Goal: Information Seeking & Learning: Learn about a topic

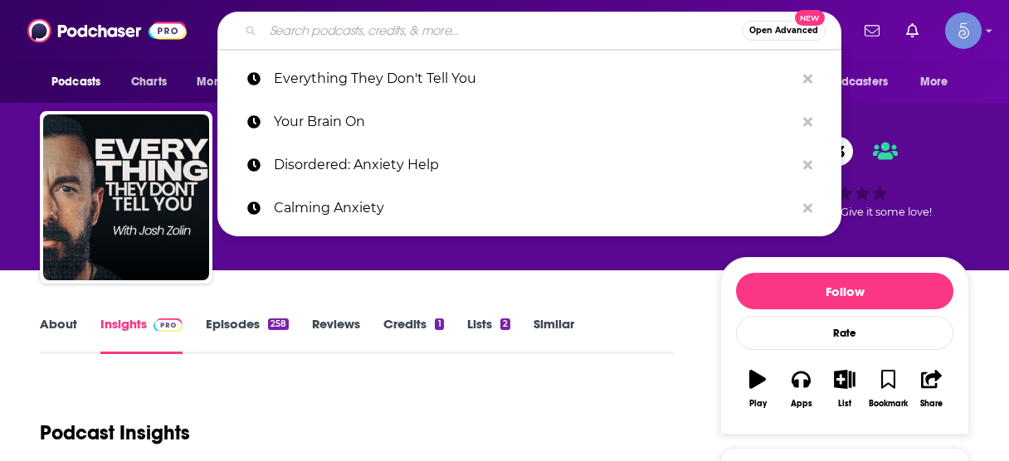
scroll to position [133, 0]
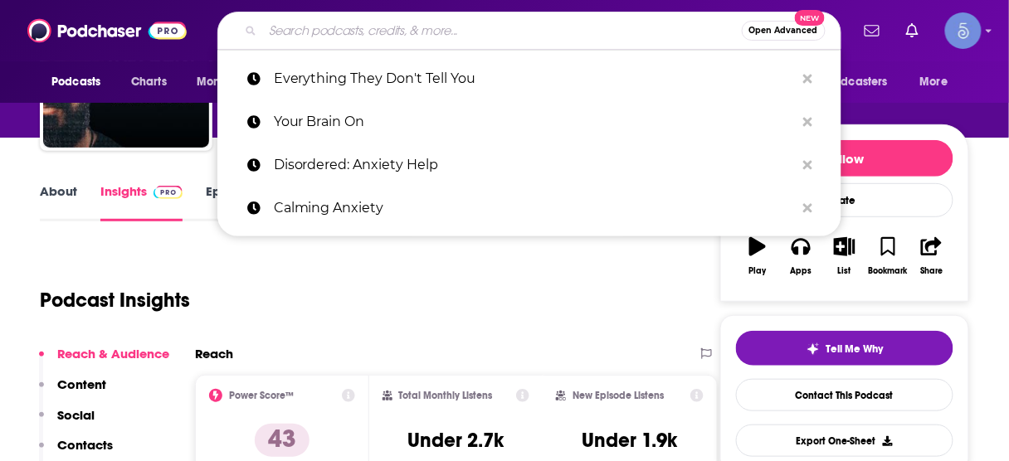
type input "ROI Podcast™ — the #1 Entrepreneurial Business meets Comedy podcast hosted by […"
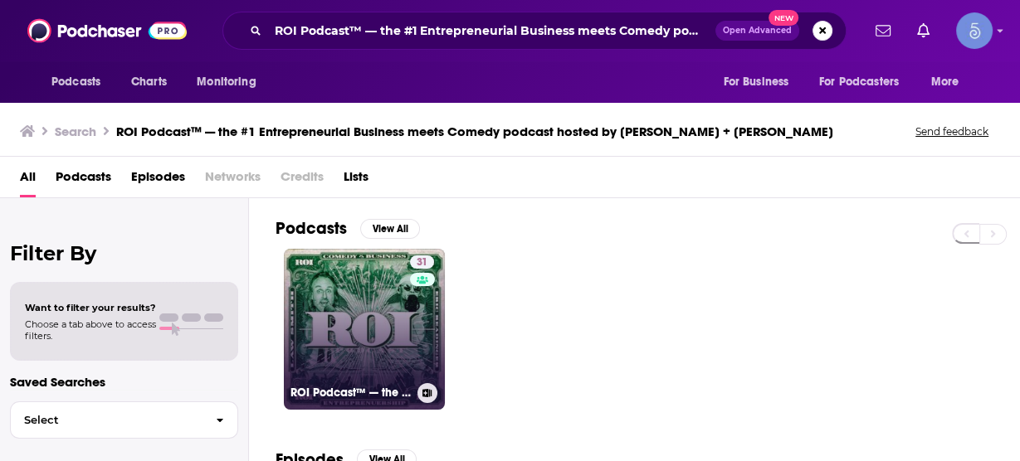
click at [376, 315] on link "31 ROI Podcast™ — the #1 Entrepreneurial Business meets Comedy podcast hosted b…" at bounding box center [364, 329] width 161 height 161
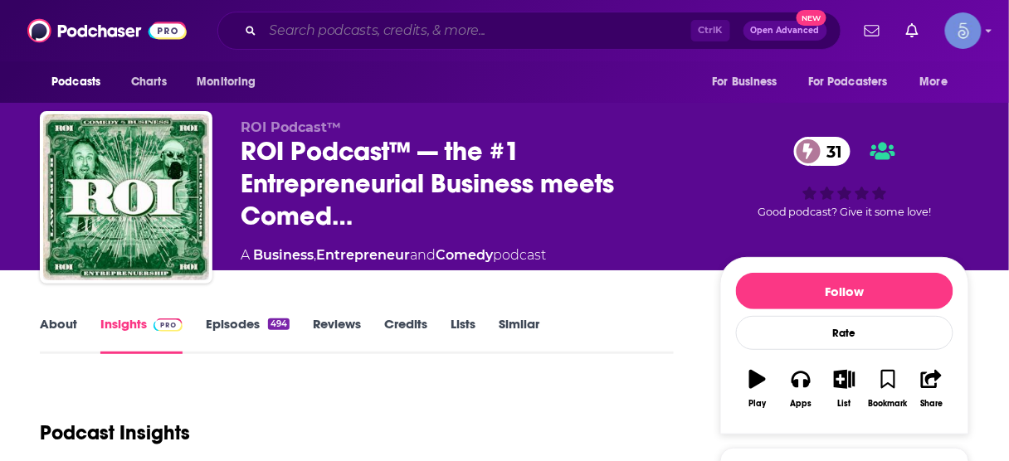
click at [512, 32] on input "Search podcasts, credits, & more..." at bounding box center [477, 30] width 428 height 27
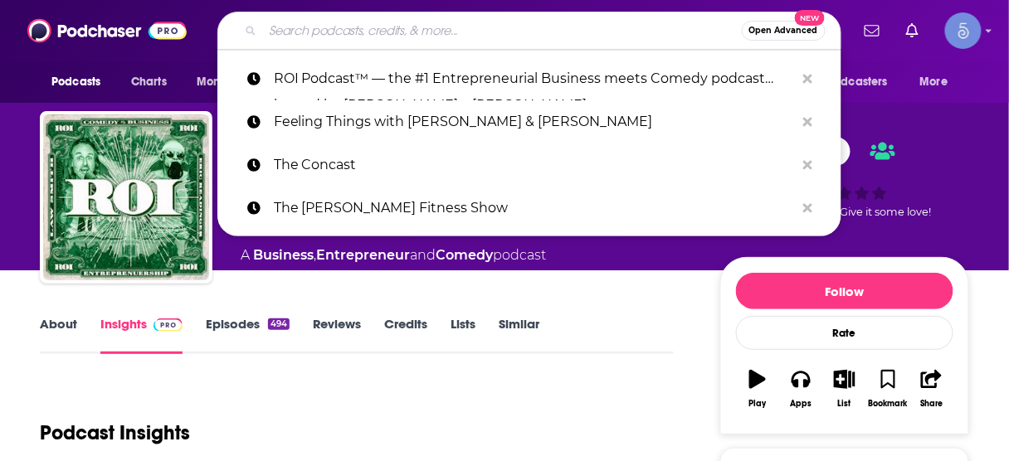
paste input "[DOMAIN_NAME][EMAIL_ADDRESS][DOMAIN_NAME]"
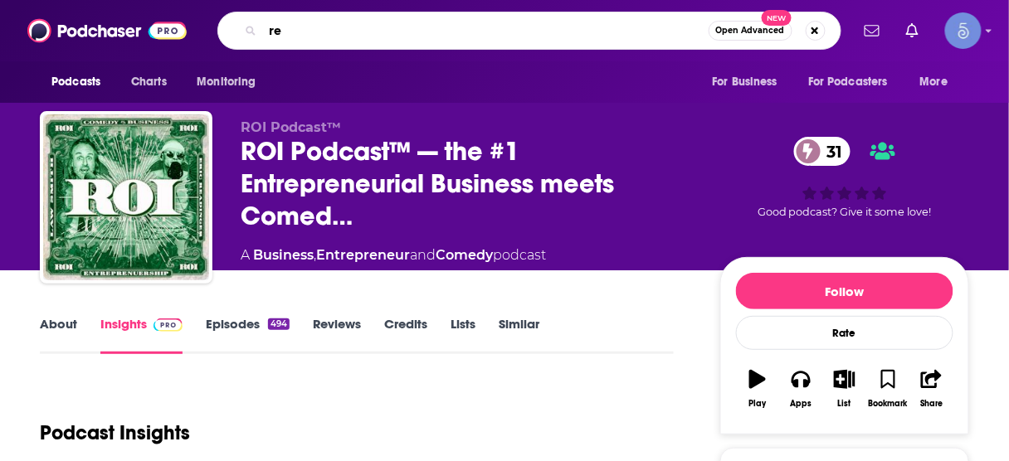
type input "r"
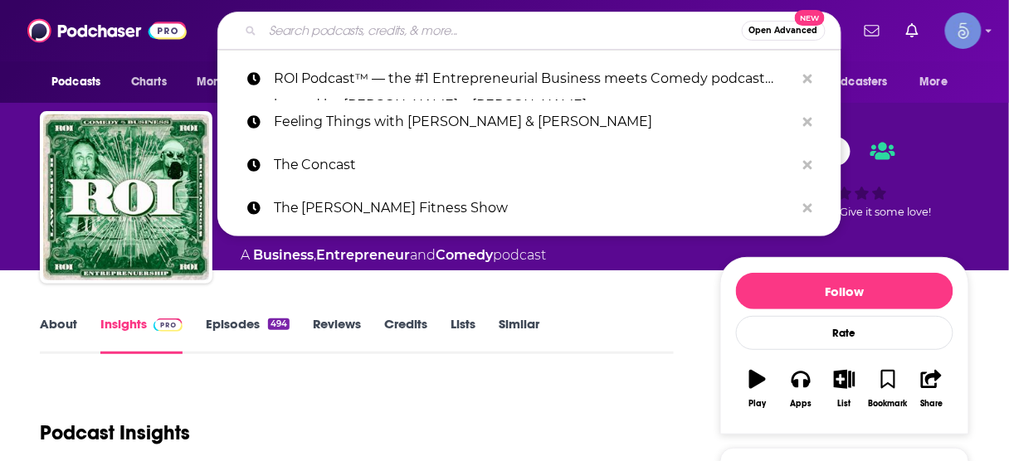
paste input "Stuck in My Mind Podcast"
type input "Stuck in My Mind Podcast"
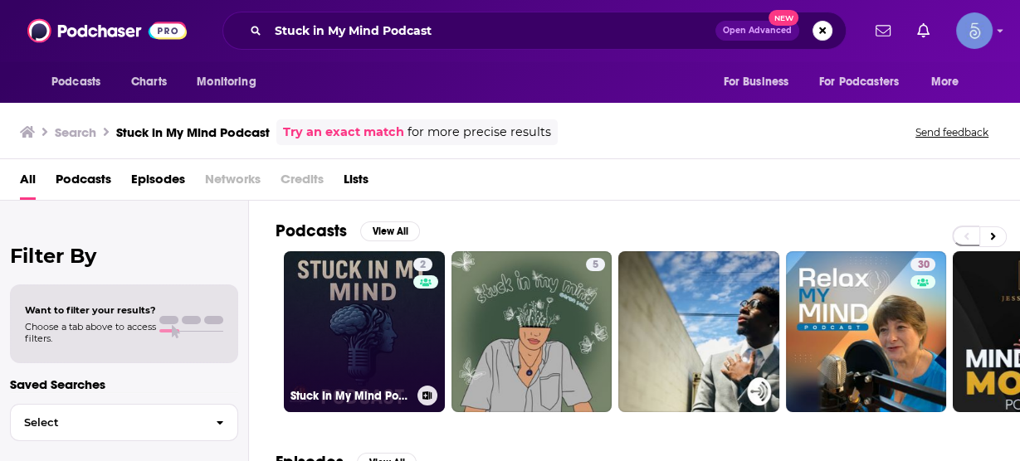
click at [372, 344] on link "2 Stuck In My Mind Podcast" at bounding box center [364, 331] width 161 height 161
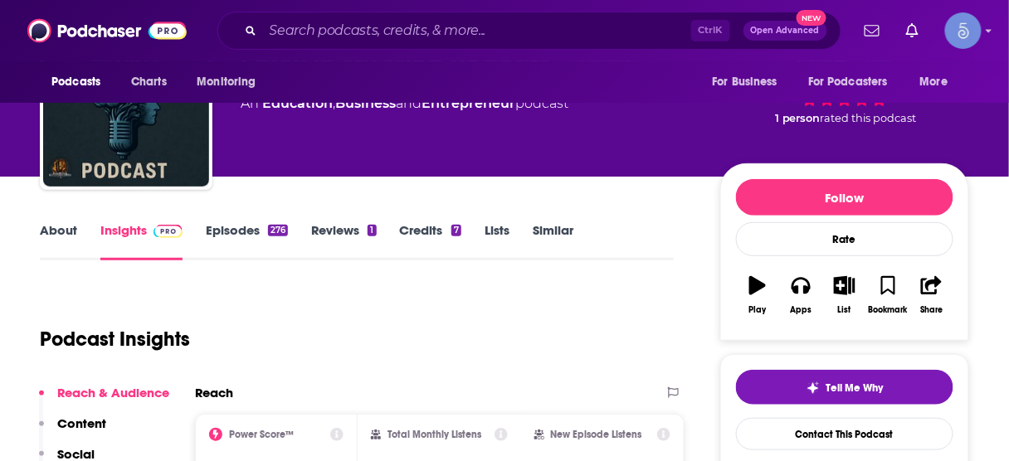
scroll to position [133, 0]
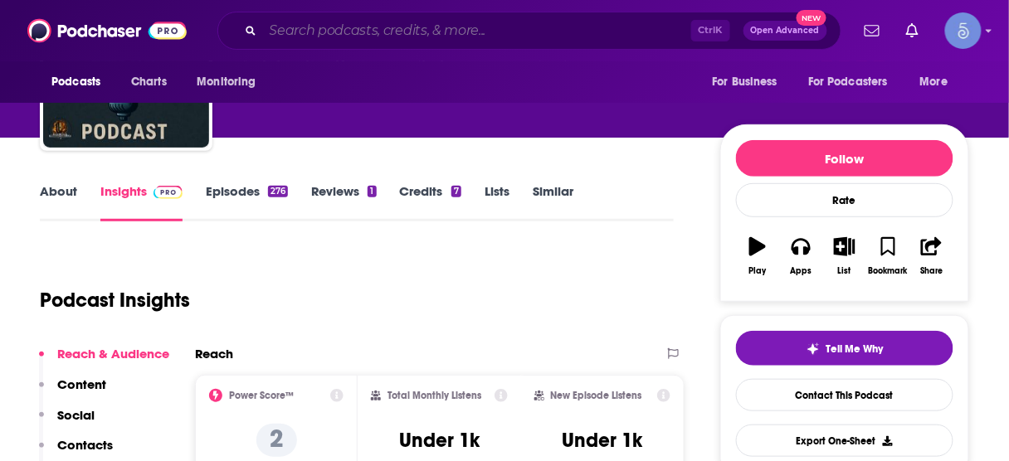
click at [504, 25] on input "Search podcasts, credits, & more..." at bounding box center [477, 30] width 428 height 27
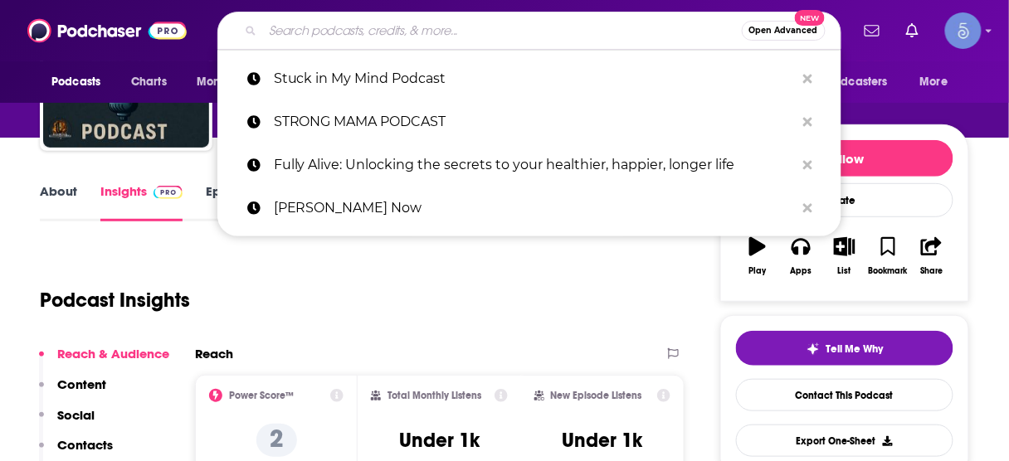
paste input "Women Want Strong Men"
type input "Women Want Strong Men"
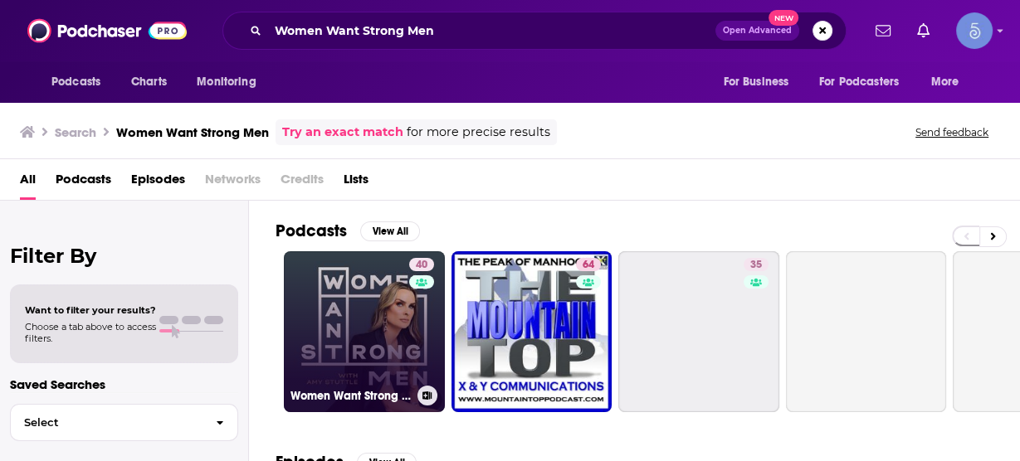
click at [353, 337] on link "40 Women Want Strong Men" at bounding box center [364, 331] width 161 height 161
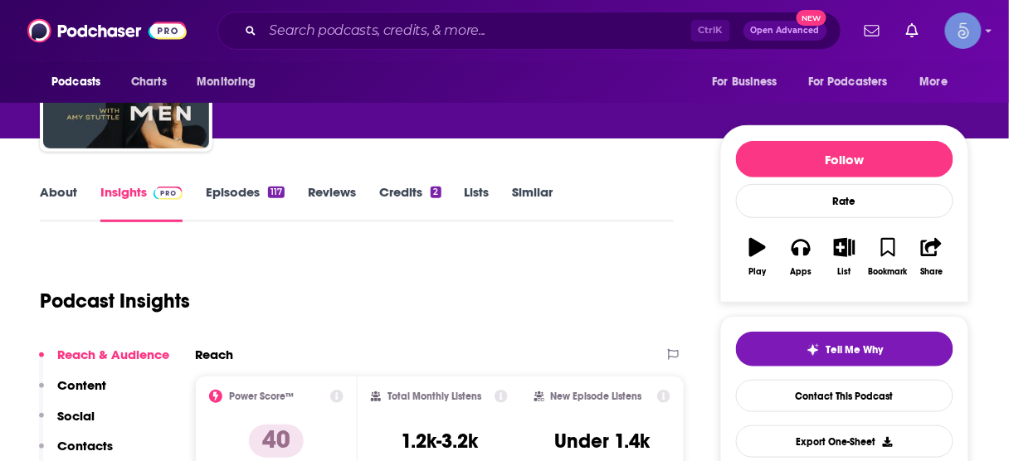
scroll to position [133, 0]
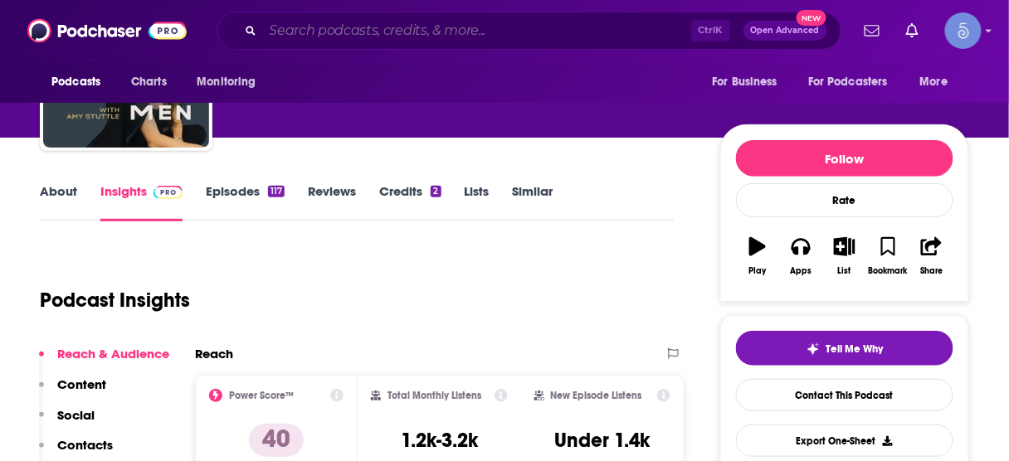
click at [549, 29] on input "Search podcasts, credits, & more..." at bounding box center [477, 30] width 428 height 27
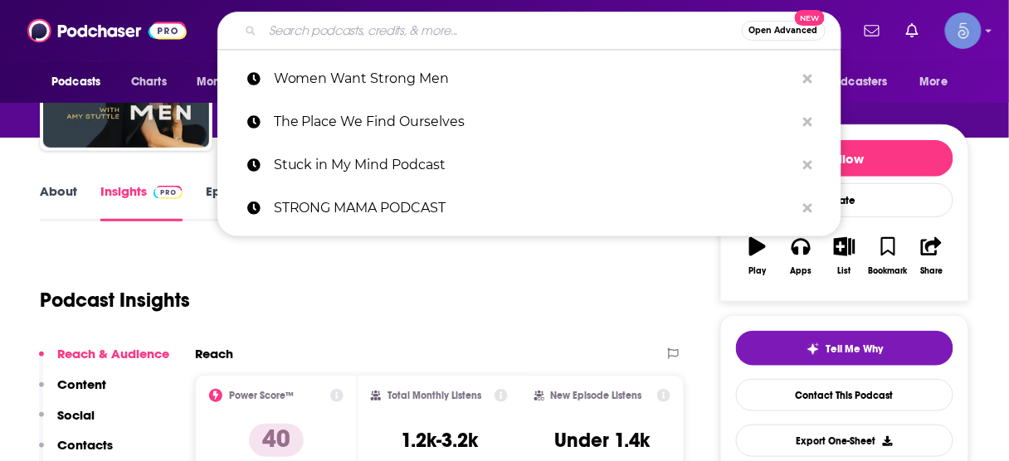
paste input "Better Sex"
type input "Better Sex"
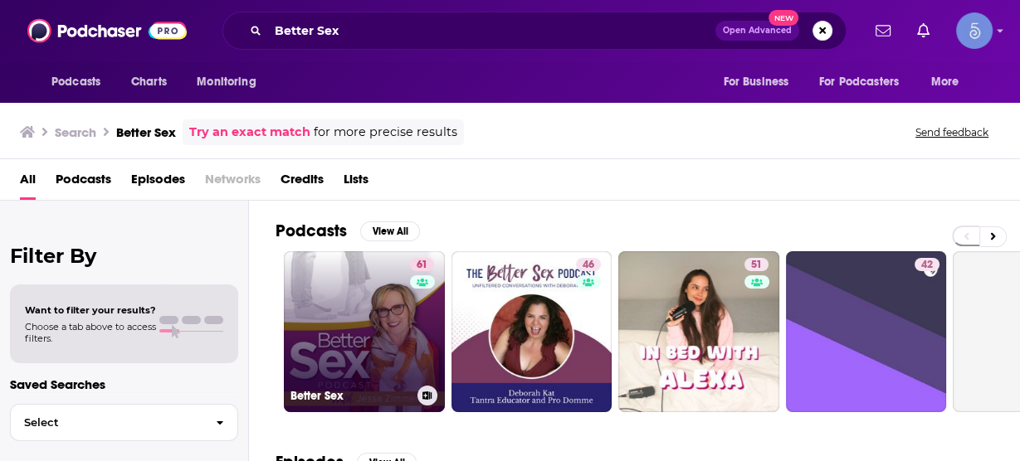
click at [356, 313] on link "61 Better Sex" at bounding box center [364, 331] width 161 height 161
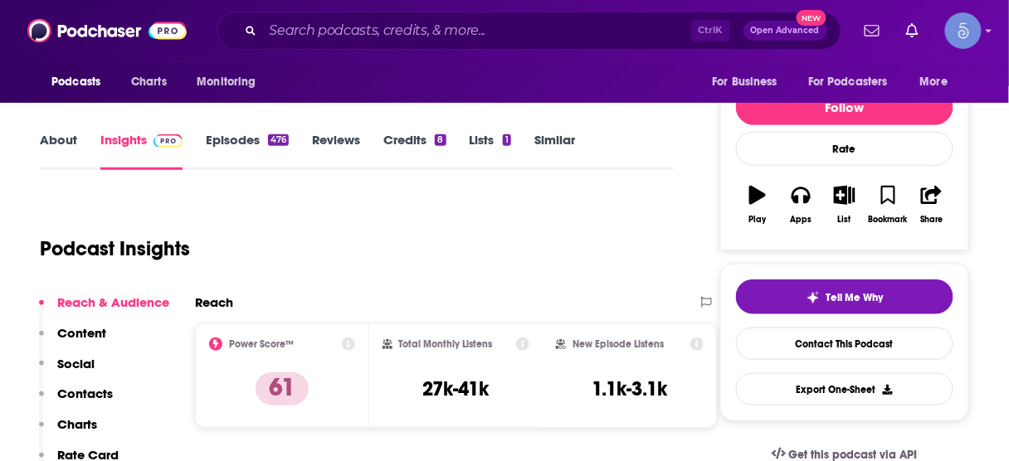
scroll to position [199, 0]
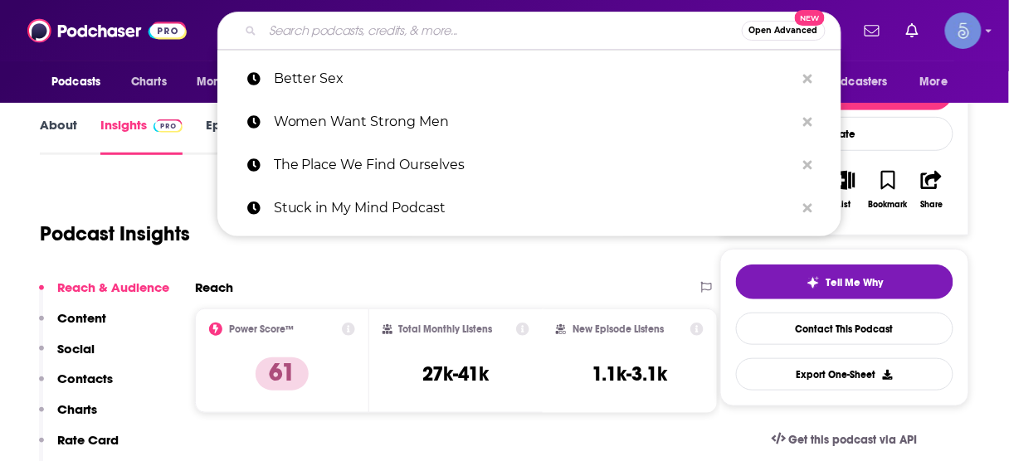
click at [550, 22] on input "Search podcasts, credits, & more..." at bounding box center [502, 30] width 479 height 27
paste input "Everything They Don't Tell You"
type input "Everything They Don't Tell You"
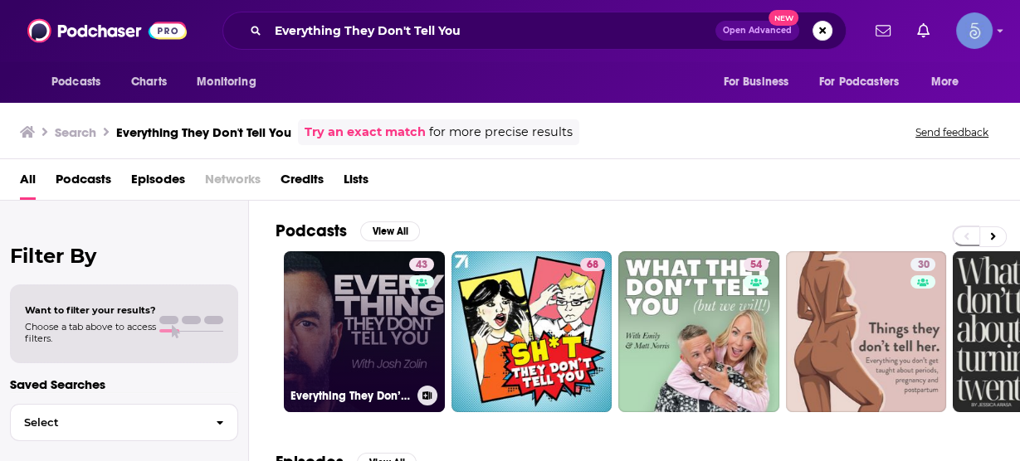
click at [352, 334] on link "43 Everything They Don’t Tell You" at bounding box center [364, 331] width 161 height 161
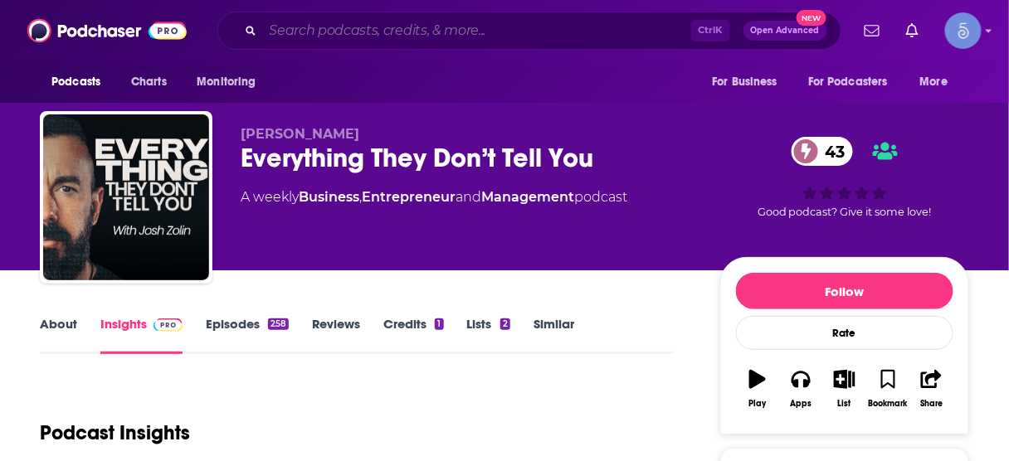
click at [510, 20] on input "Search podcasts, credits, & more..." at bounding box center [477, 30] width 428 height 27
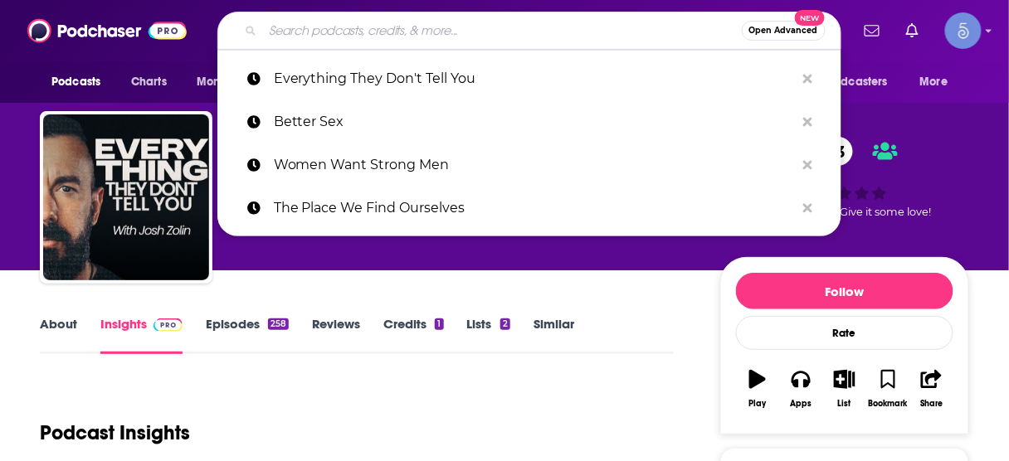
paste input "The Site Shed"
type input "The Site Shed"
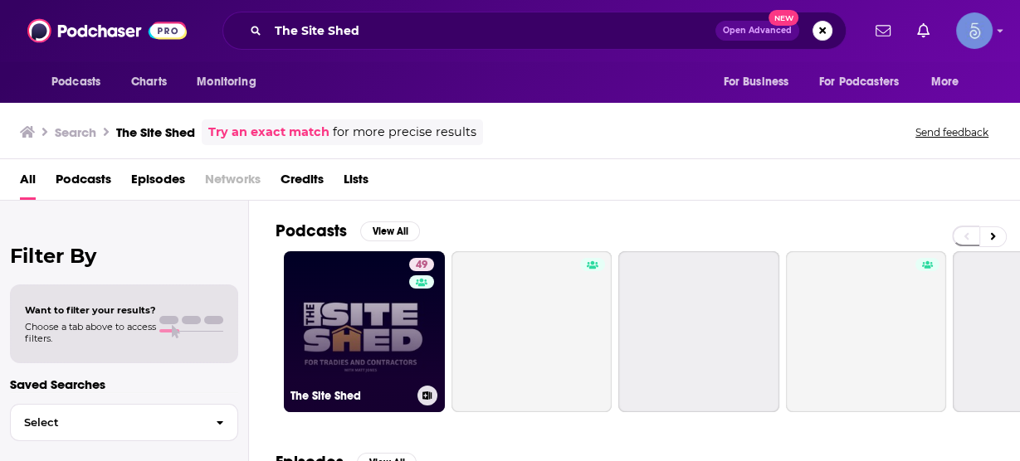
click at [386, 306] on link "49 The Site Shed" at bounding box center [364, 331] width 161 height 161
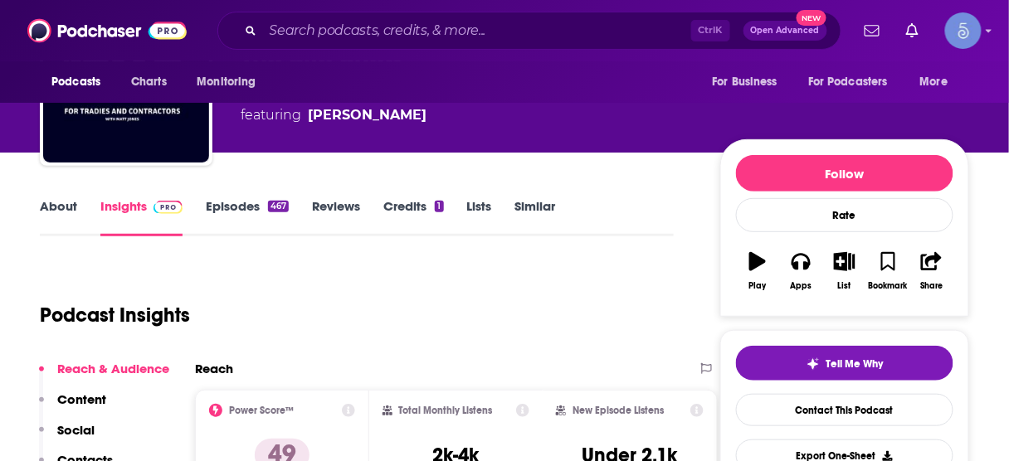
scroll to position [133, 0]
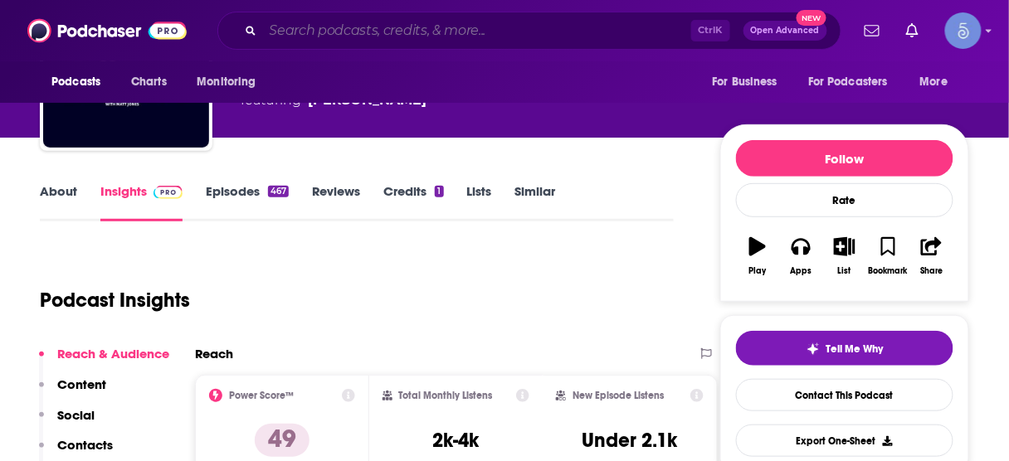
click at [361, 32] on input "Search podcasts, credits, & more..." at bounding box center [477, 30] width 428 height 27
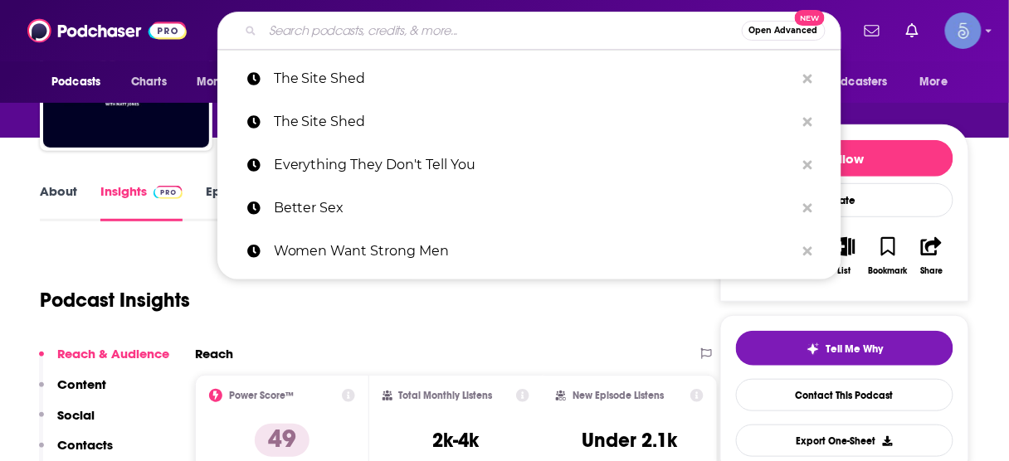
paste input "Everything They Don't Tell You"
type input "Everything They Don't Tell You"
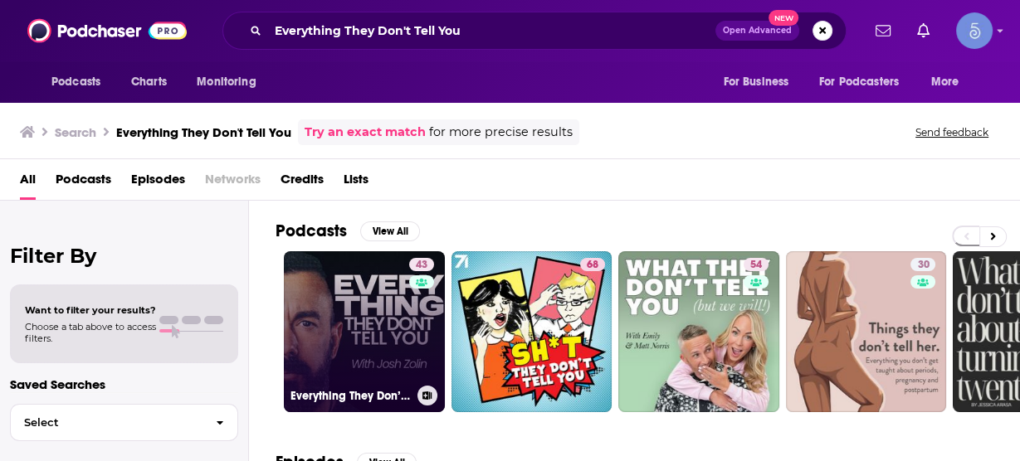
click at [378, 304] on link "43 Everything They Don’t Tell You" at bounding box center [364, 331] width 161 height 161
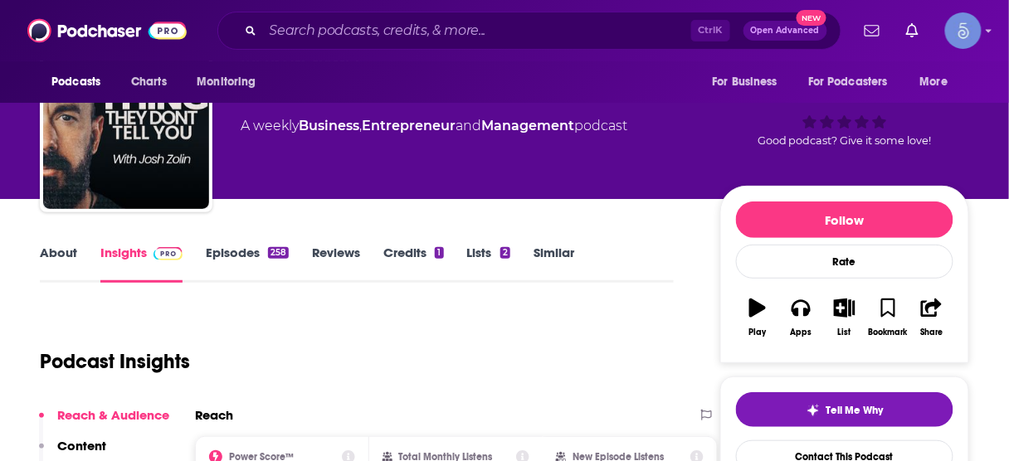
scroll to position [332, 0]
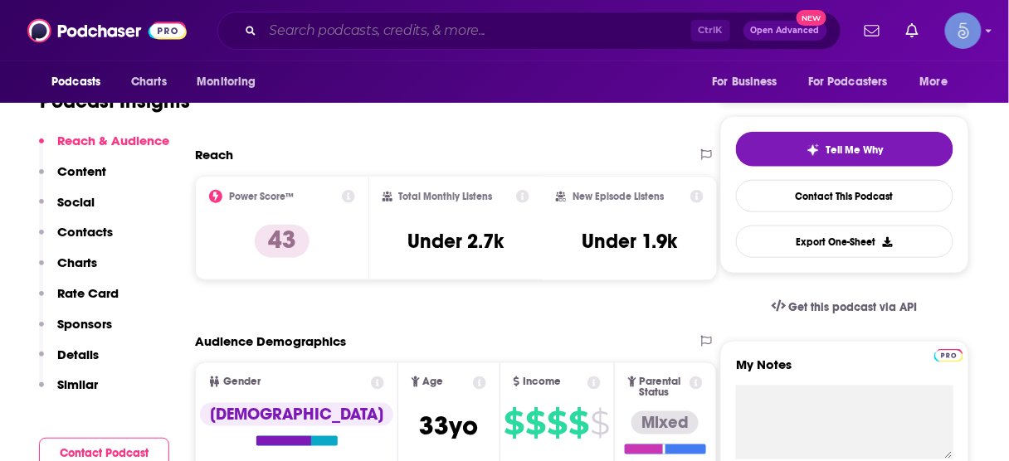
click at [456, 33] on input "Search podcasts, credits, & more..." at bounding box center [477, 30] width 428 height 27
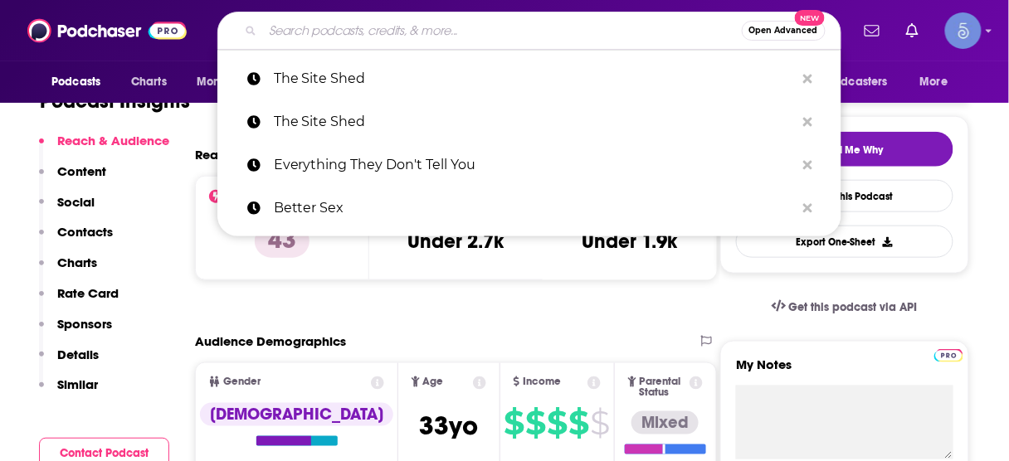
paste input "Pull the Chute - Grow your People, Grow your Company Podcast"
type input "Pull the Chute - Grow your People, Grow your Company Podcast"
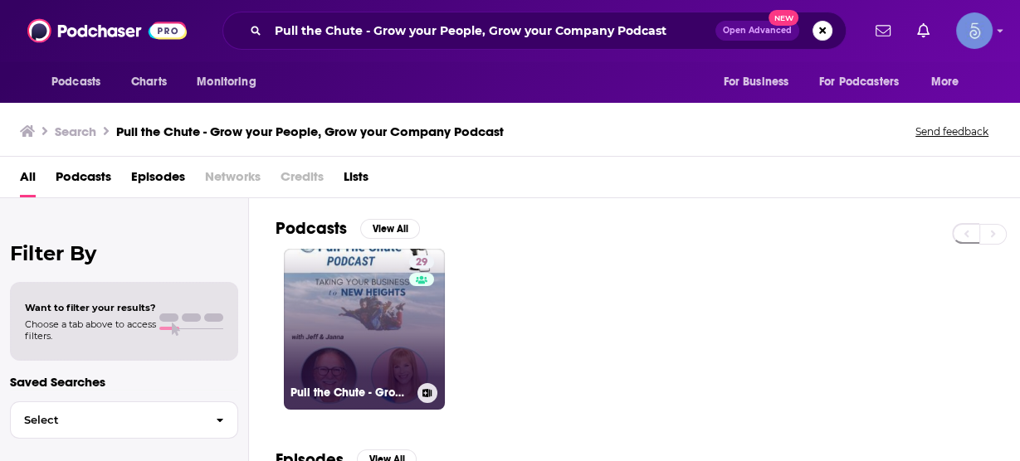
click at [382, 295] on link "29 Pull the Chute - Grow your People, Grow your Company Podcast" at bounding box center [364, 329] width 161 height 161
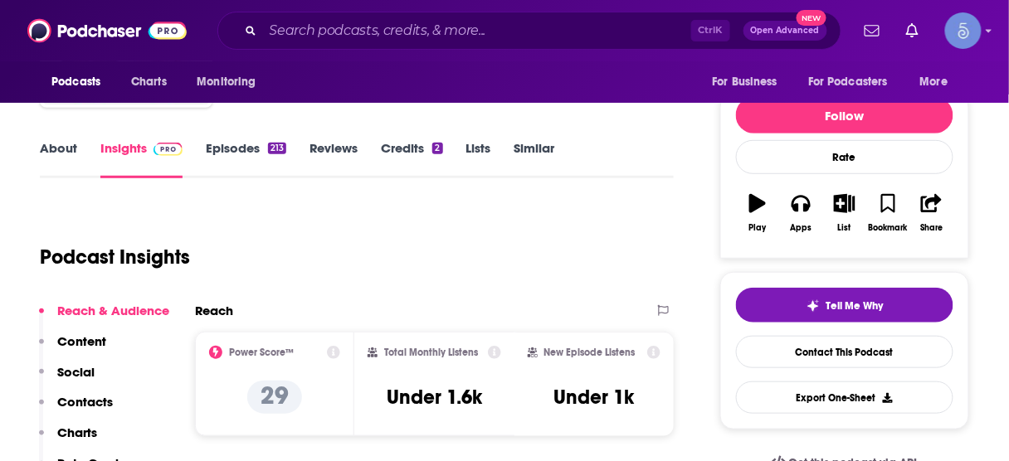
scroll to position [199, 0]
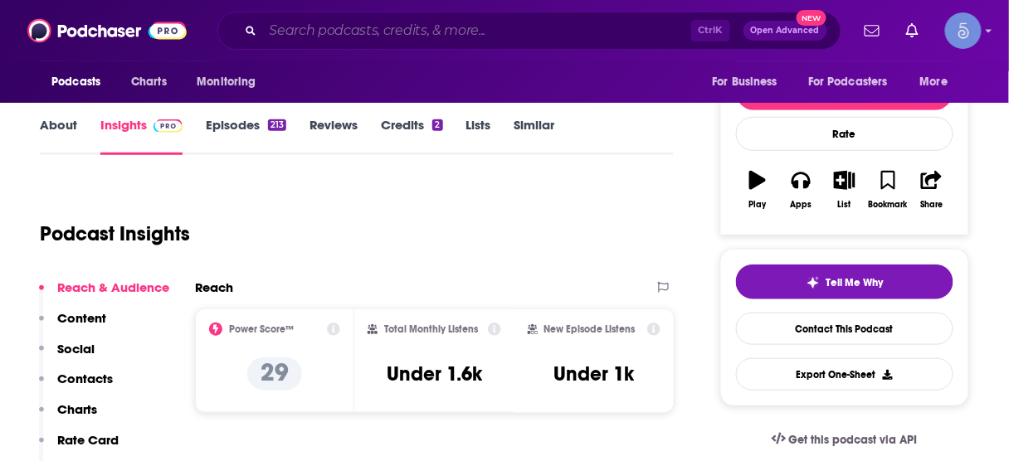
click at [540, 22] on input "Search podcasts, credits, & more..." at bounding box center [477, 30] width 428 height 27
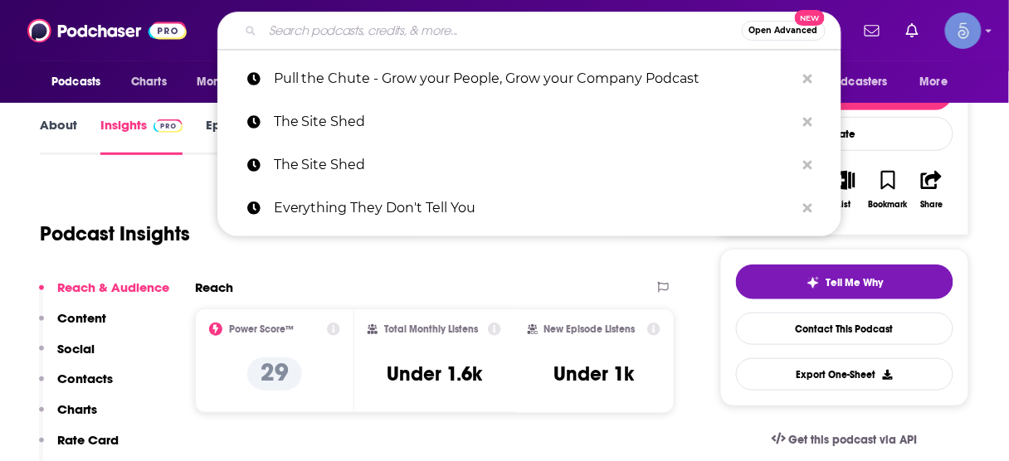
paste input "The Innovation Meets Leadership Podcast"
type input "The Innovation Meets Leadership Podcast"
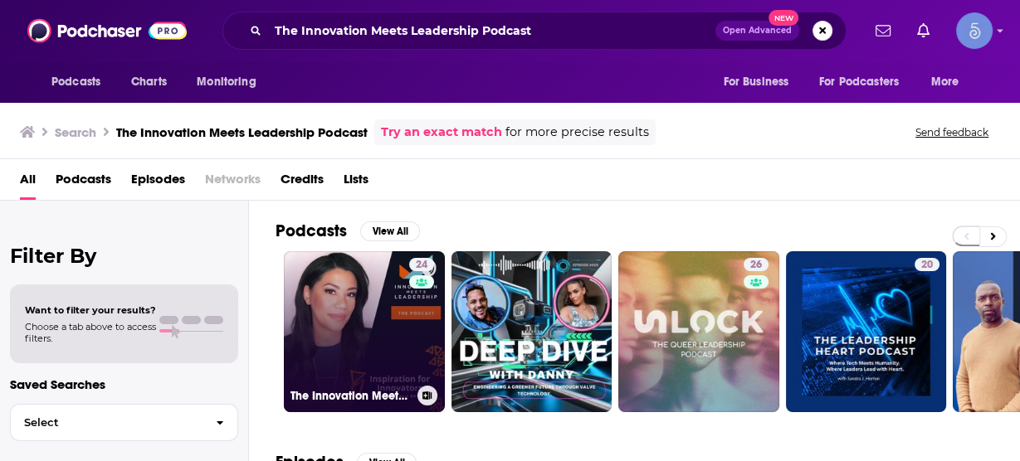
click at [385, 291] on link "24 The Innovation Meets Leadership Podcast" at bounding box center [364, 331] width 161 height 161
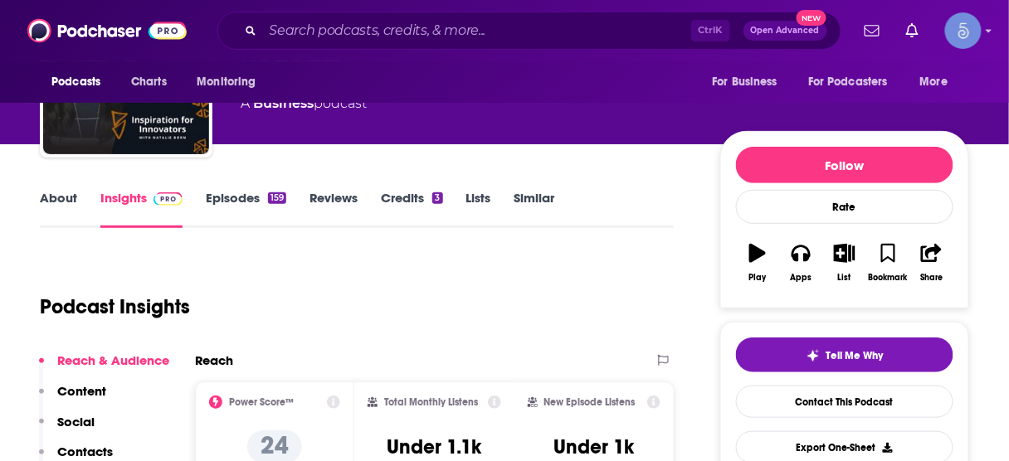
scroll to position [133, 0]
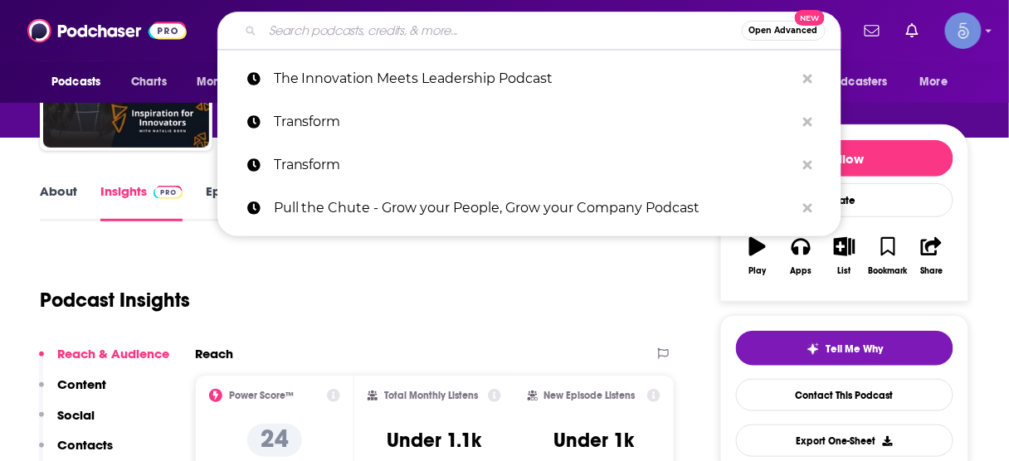
click at [505, 18] on input "Search podcasts, credits, & more..." at bounding box center [502, 30] width 479 height 27
paste input "The Quiet Warrior Show"
type input "The Quiet Warrior Show"
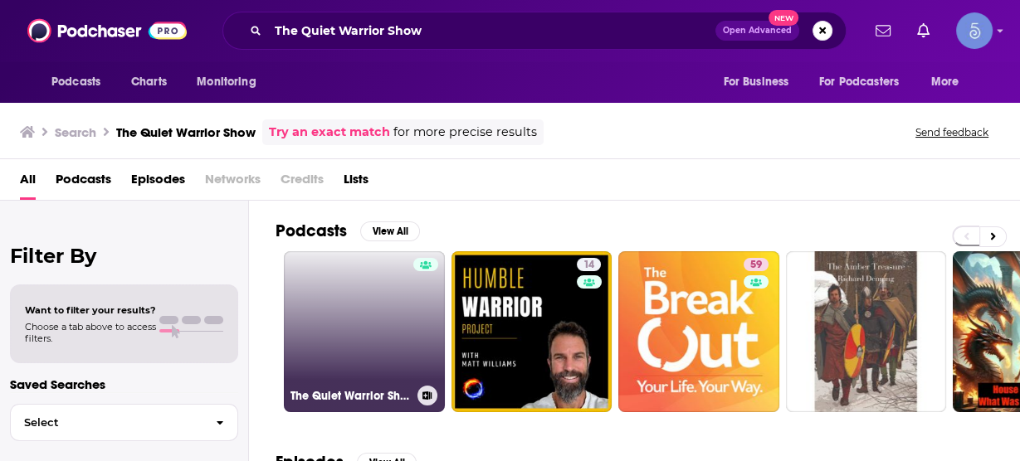
click at [389, 290] on link "The Quiet Warrior Show" at bounding box center [364, 331] width 161 height 161
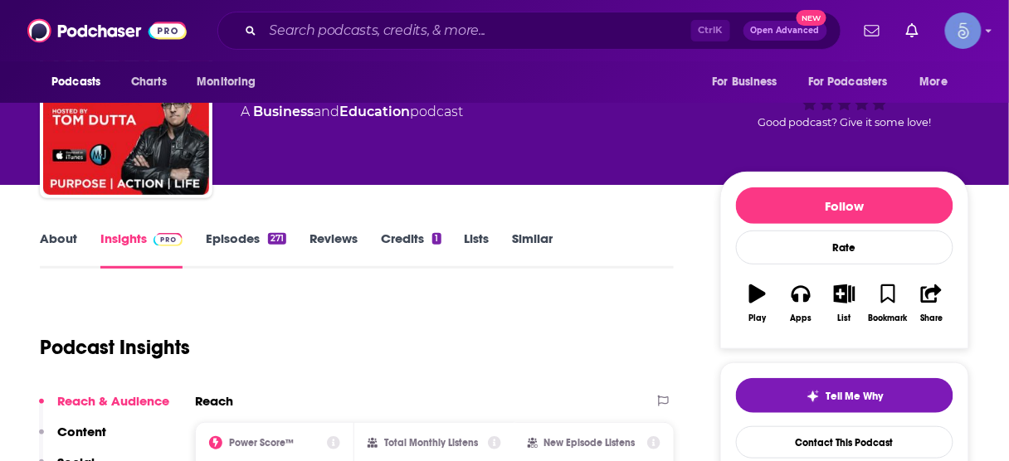
scroll to position [199, 0]
